Goal: Information Seeking & Learning: Learn about a topic

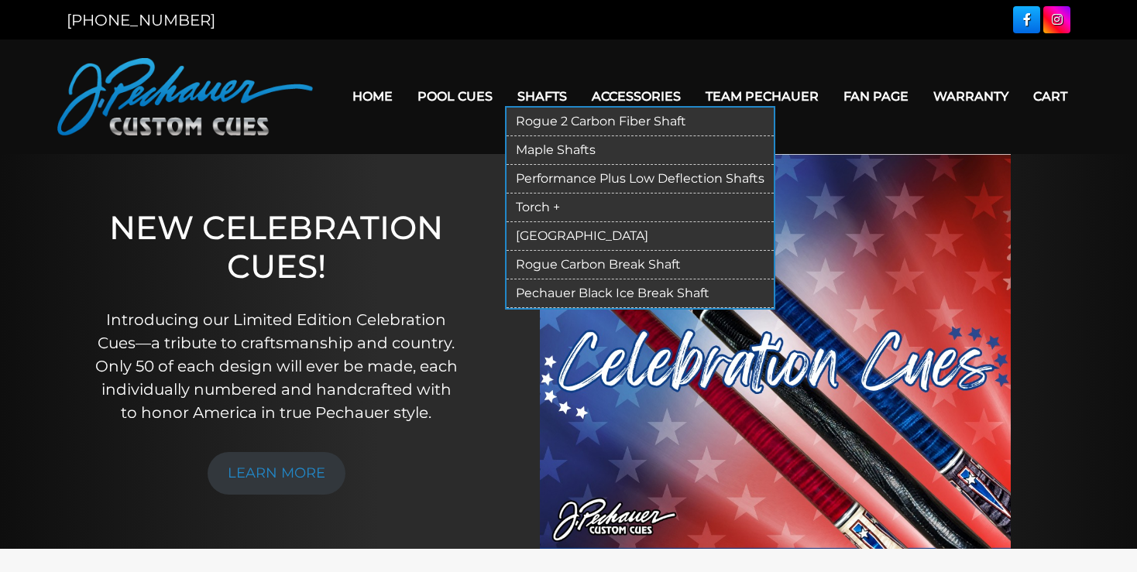
click at [532, 176] on link "Performance Plus Low Deflection Shafts" at bounding box center [640, 179] width 267 height 29
click at [519, 202] on link "Torch +" at bounding box center [640, 208] width 267 height 29
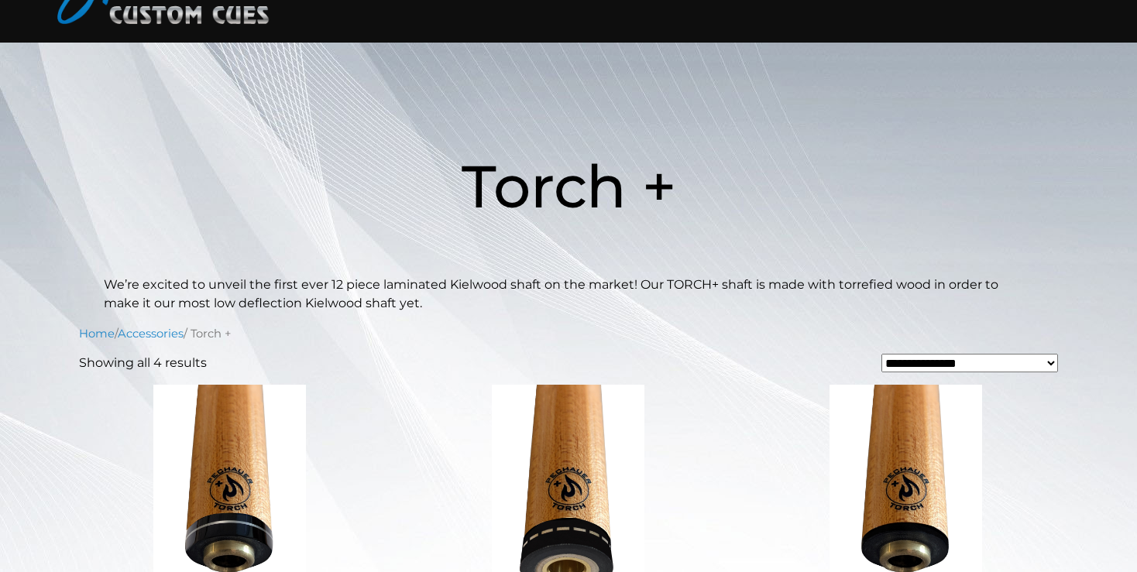
scroll to position [81, 0]
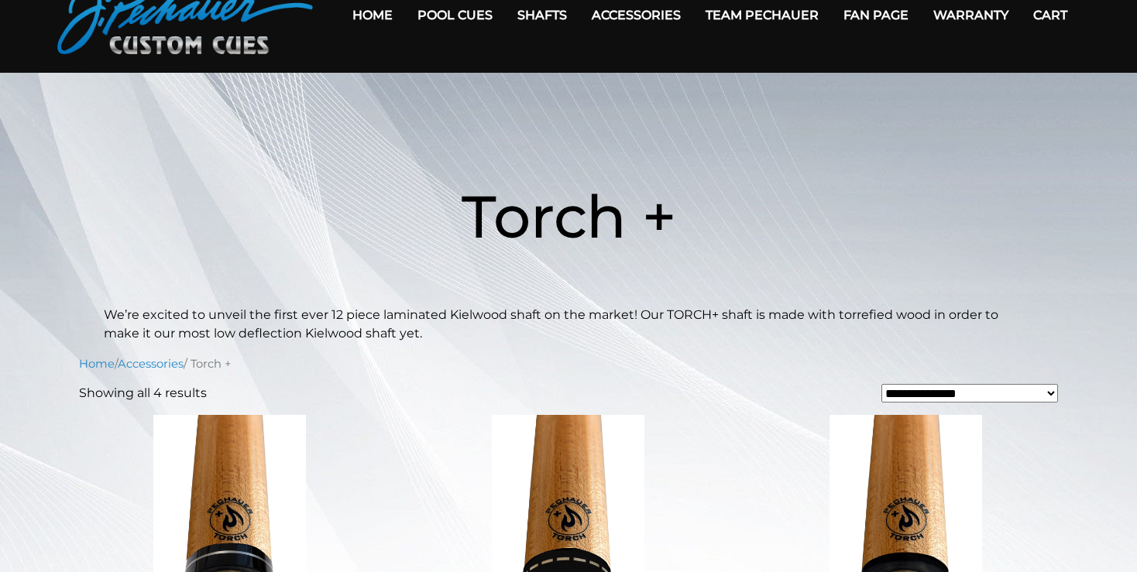
click at [881, 384] on select "**********" at bounding box center [969, 393] width 177 height 19
click at [869, 12] on link "Fan Page" at bounding box center [876, 15] width 90 height 40
click at [971, 14] on link "Warranty" at bounding box center [971, 15] width 100 height 40
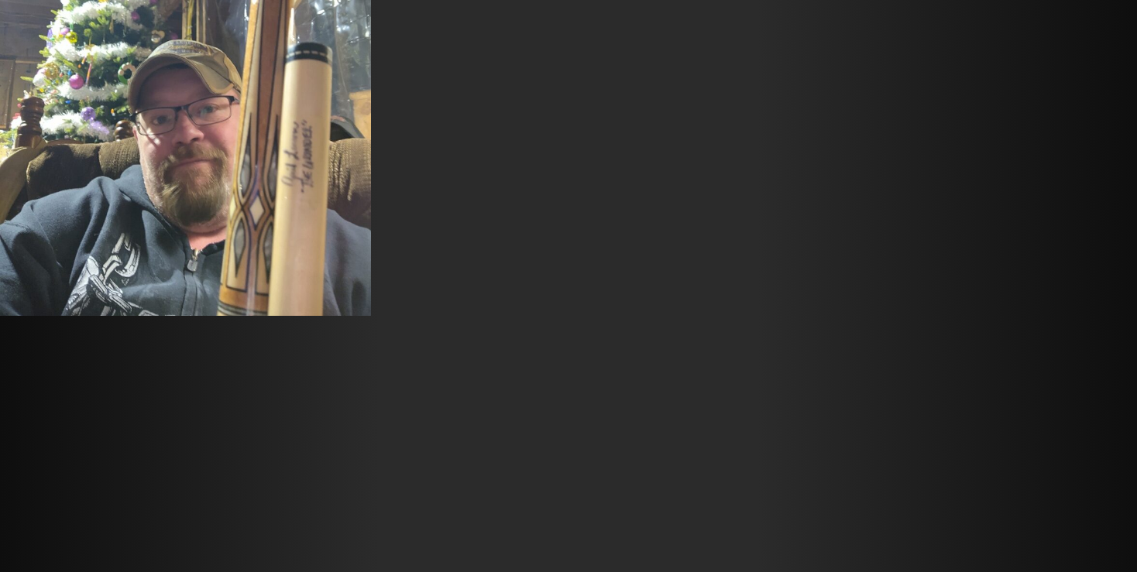
scroll to position [12105, 0]
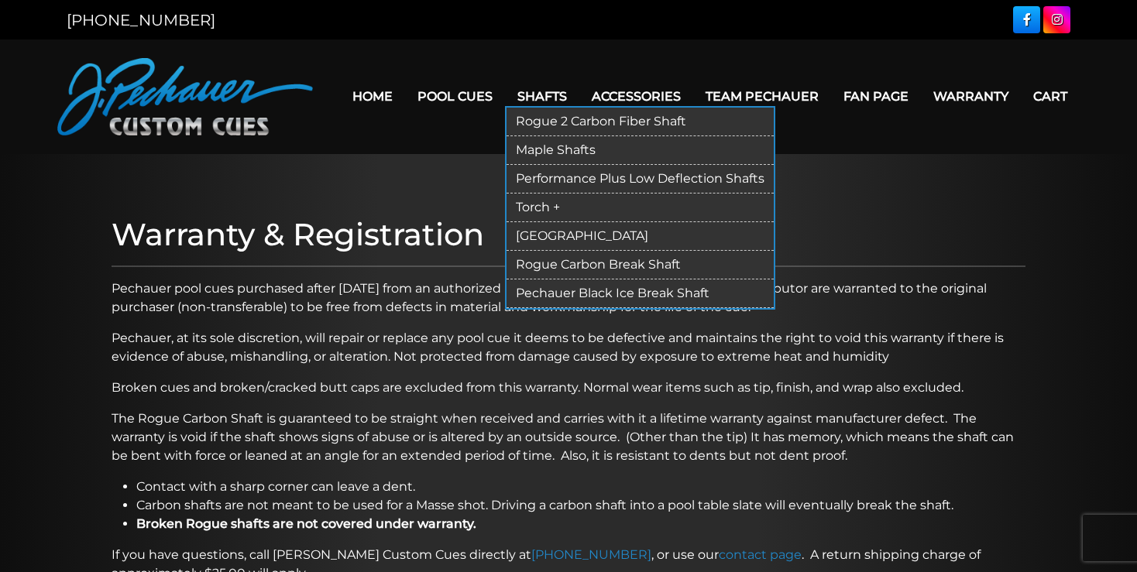
click at [536, 173] on link "Performance Plus Low Deflection Shafts" at bounding box center [640, 179] width 267 height 29
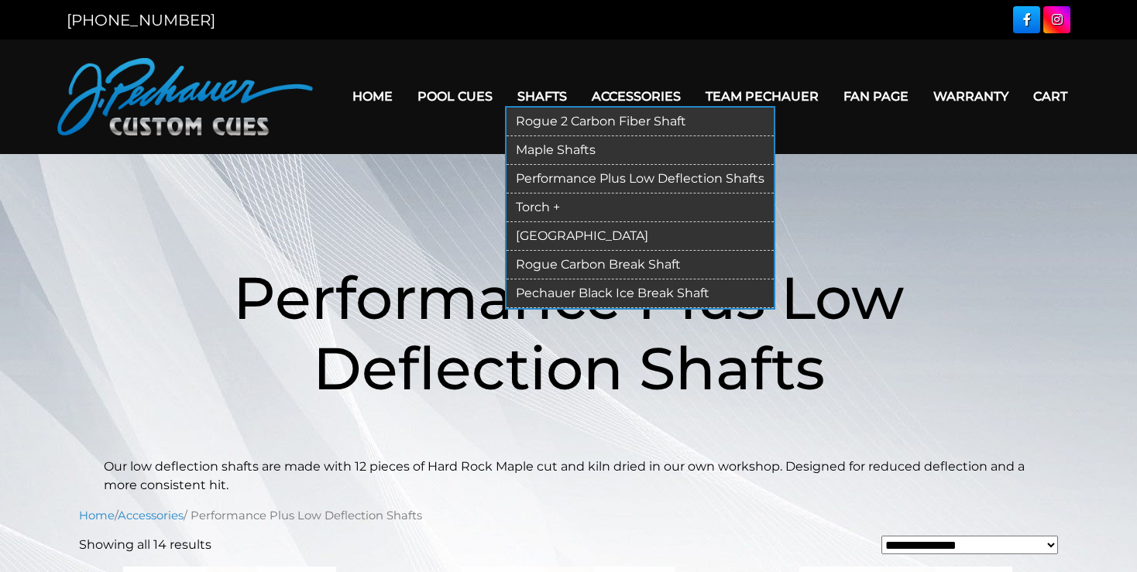
click at [544, 119] on link "Rogue 2 Carbon Fiber Shaft" at bounding box center [640, 122] width 267 height 29
click at [531, 147] on link "Maple Shafts" at bounding box center [640, 150] width 267 height 29
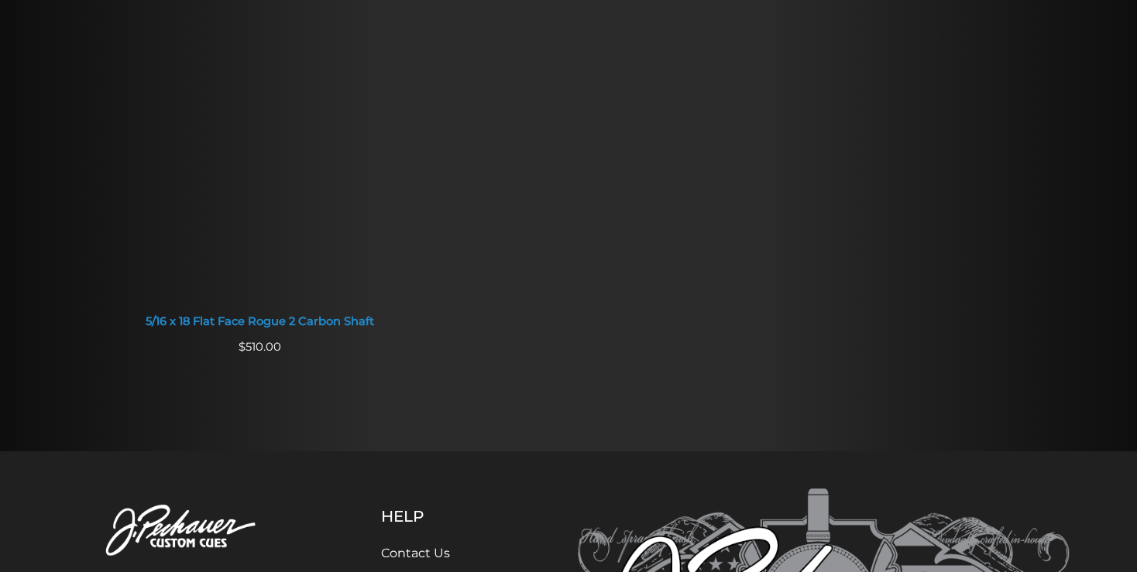
scroll to position [1554, 0]
